Goal: Transaction & Acquisition: Purchase product/service

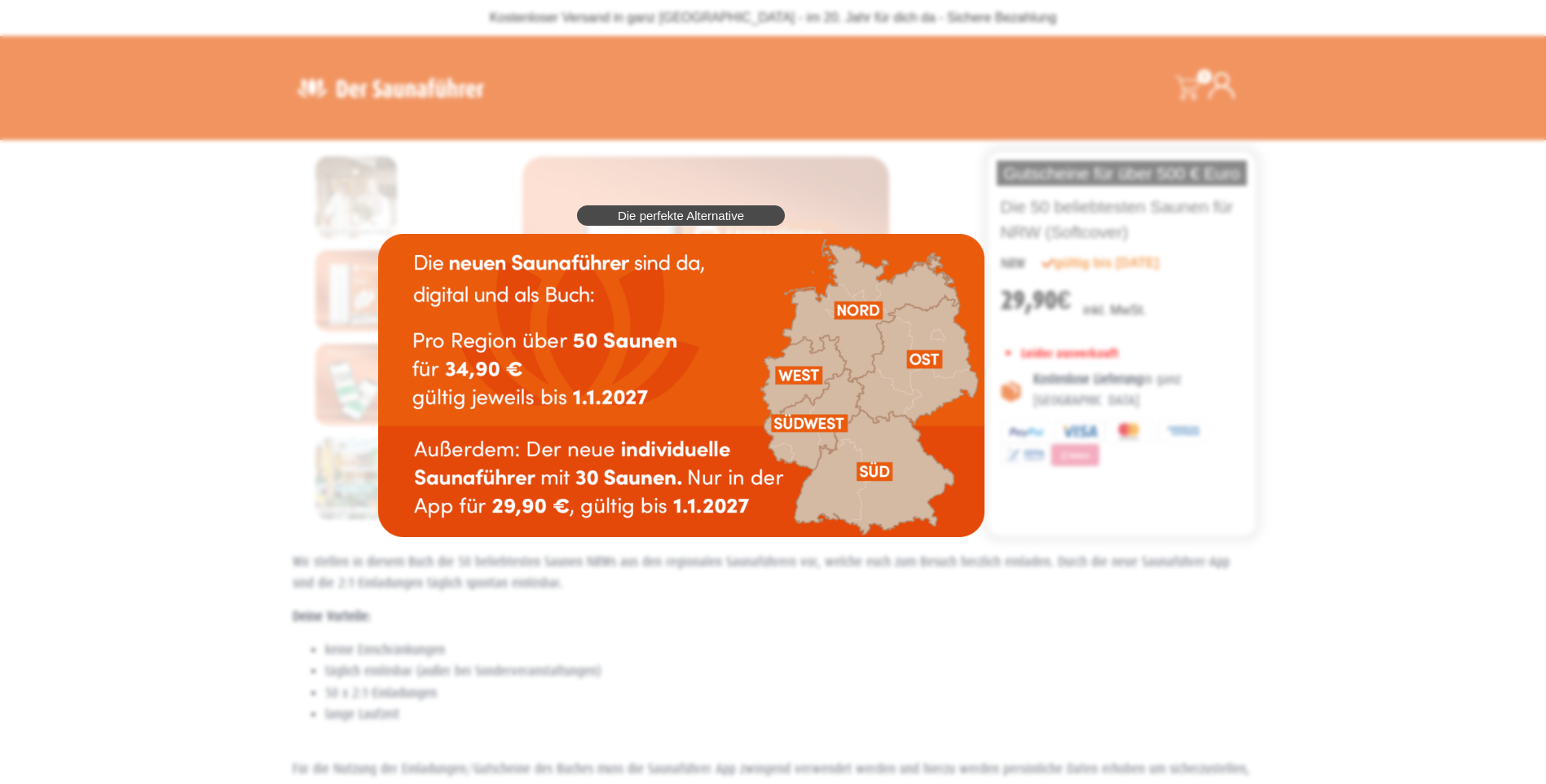
click at [812, 364] on img at bounding box center [681, 385] width 606 height 303
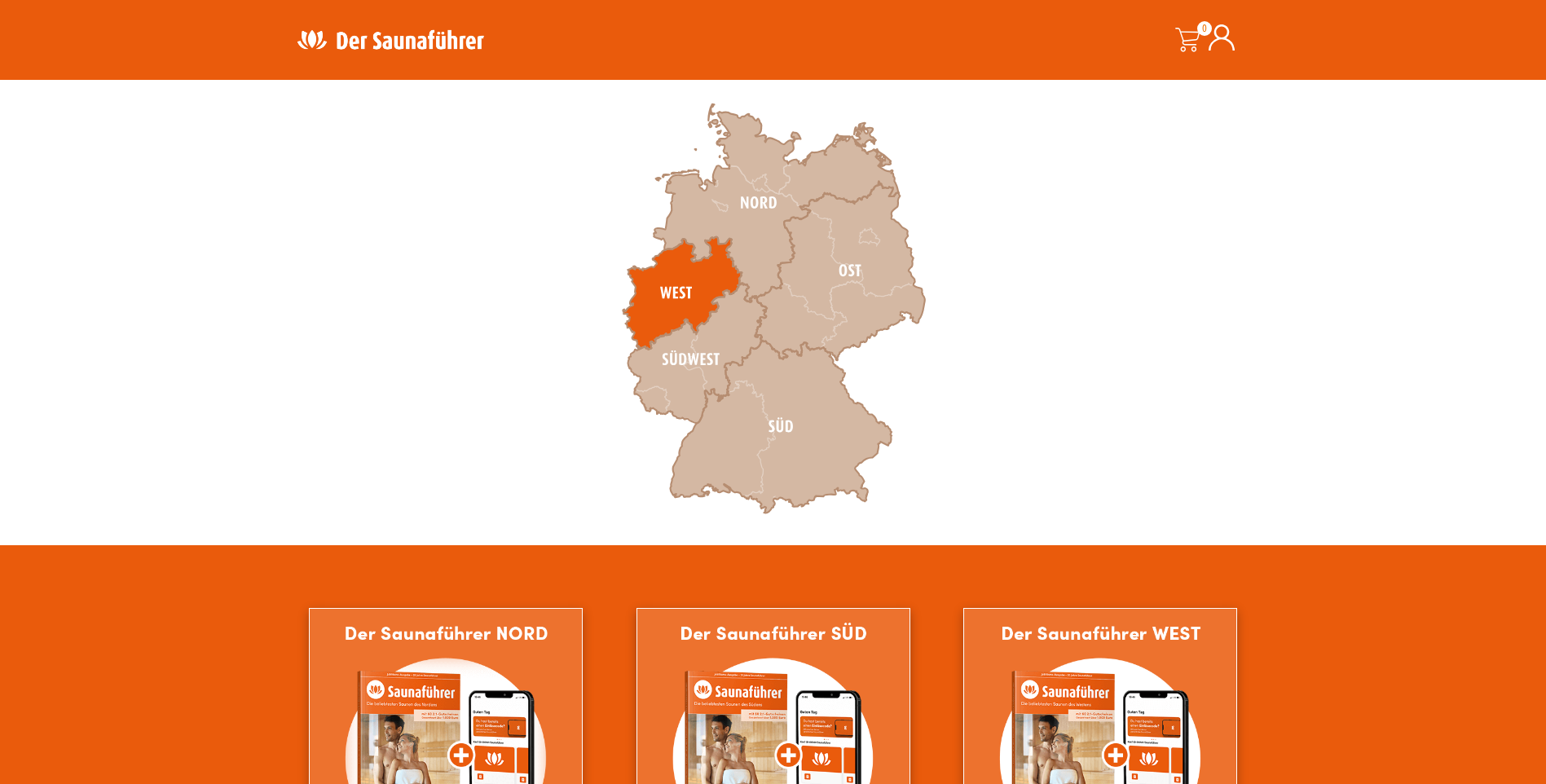
scroll to position [489, 0]
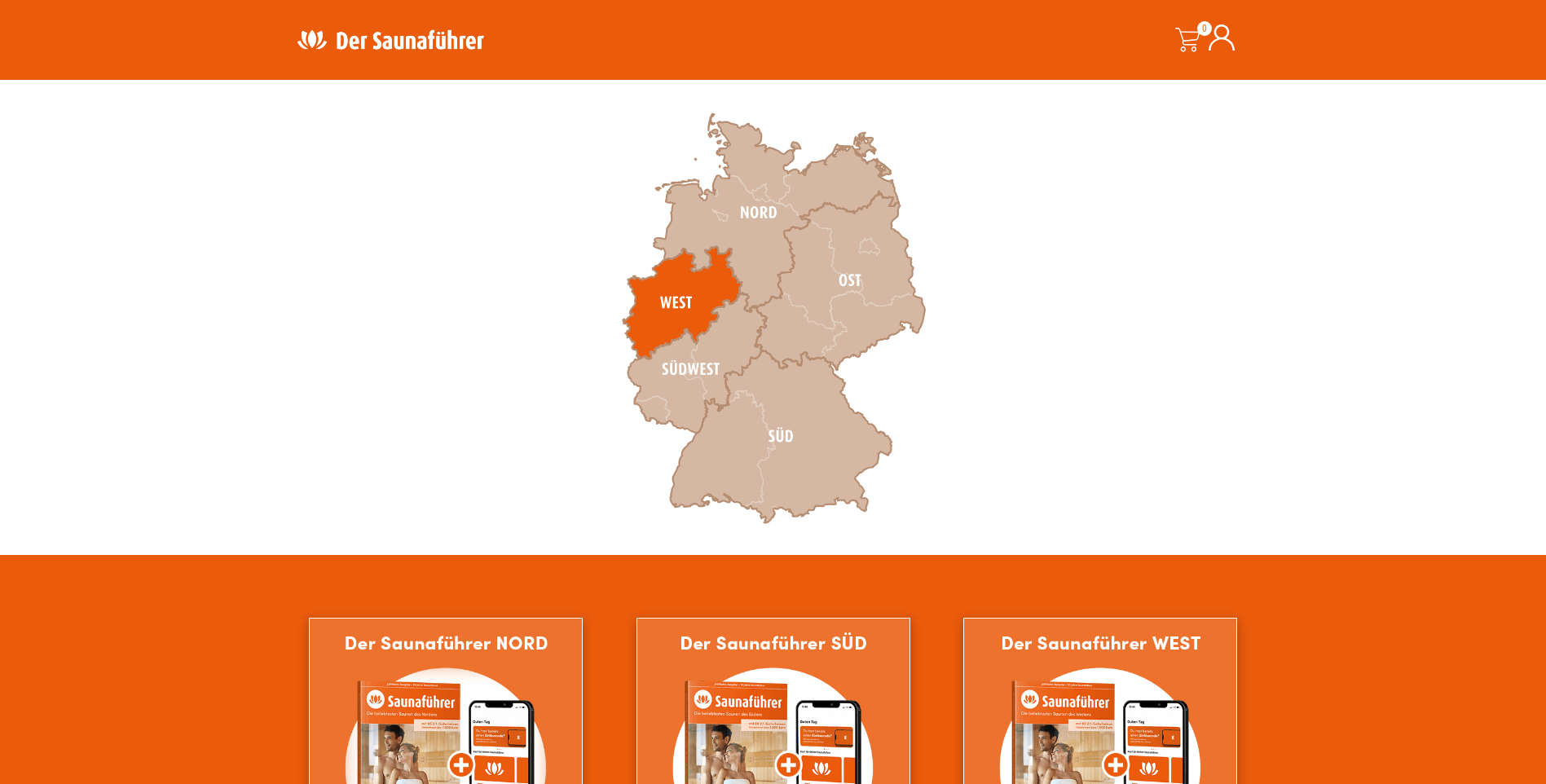
click at [690, 285] on icon at bounding box center [682, 303] width 119 height 112
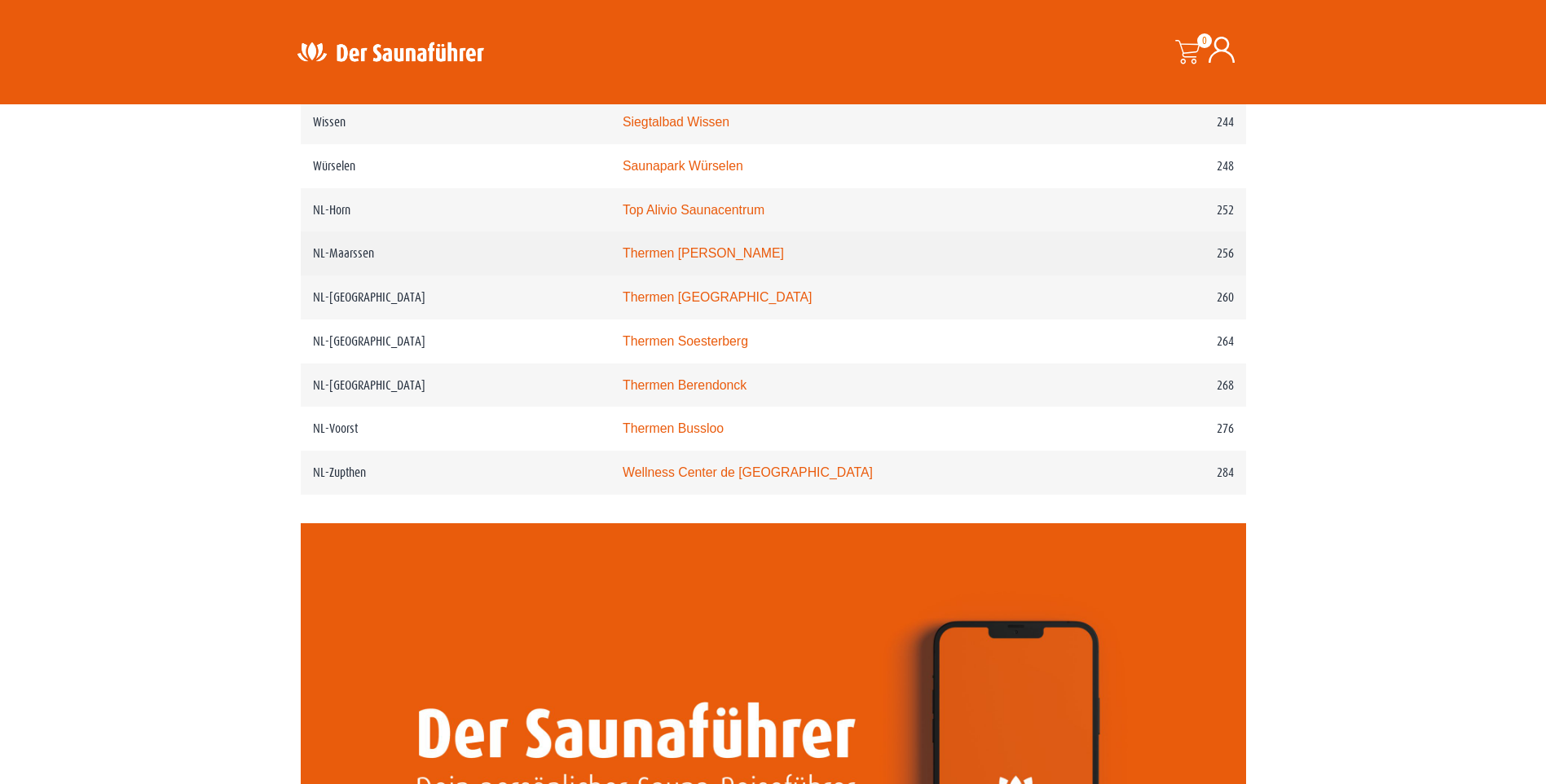
scroll to position [3341, 0]
